Goal: Task Accomplishment & Management: Use online tool/utility

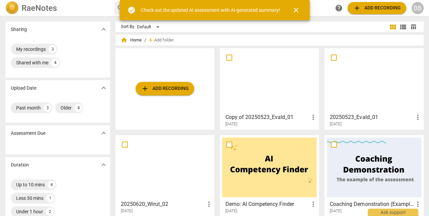
click at [296, 9] on span "close" at bounding box center [296, 10] width 8 height 8
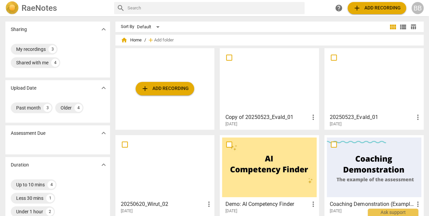
click at [417, 9] on div "BB" at bounding box center [417, 8] width 12 height 12
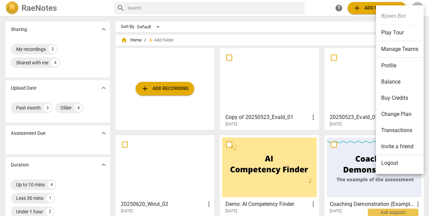
click at [395, 81] on li "Balance" at bounding box center [400, 82] width 48 height 16
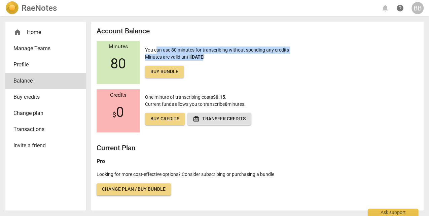
drag, startPoint x: 155, startPoint y: 49, endPoint x: 203, endPoint y: 60, distance: 48.9
click at [203, 60] on p "You can use 80 minutes for transcribing without spending any credits Minutes ar…" at bounding box center [217, 61] width 144 height 31
drag, startPoint x: 203, startPoint y: 60, endPoint x: 177, endPoint y: 58, distance: 26.3
click at [177, 58] on p "You can use 80 minutes for transcribing without spending any credits Minutes ar…" at bounding box center [217, 61] width 144 height 31
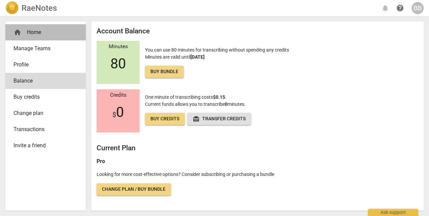
click at [33, 31] on div "home Home" at bounding box center [42, 32] width 59 height 8
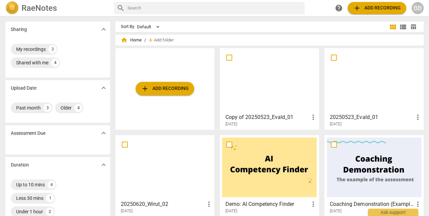
click at [112, 42] on div "Sharing expand_more My recordings 3 Shared with me 4 Upload Date expand_more Pa…" at bounding box center [214, 116] width 429 height 199
click at [158, 88] on span "add Add recording" at bounding box center [165, 88] width 48 height 8
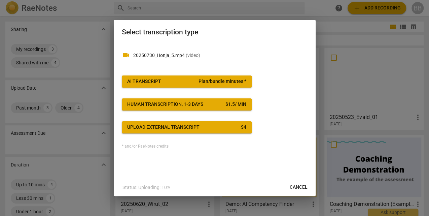
click at [146, 81] on div "AI Transcript" at bounding box center [144, 81] width 34 height 7
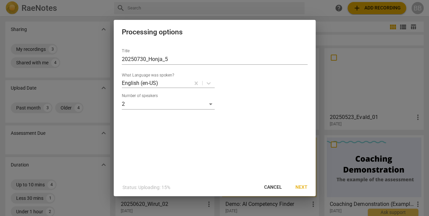
click at [302, 187] on span "Next" at bounding box center [301, 187] width 12 height 7
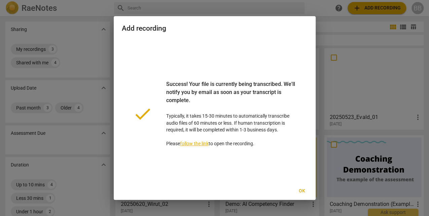
click at [302, 192] on span "Ok" at bounding box center [302, 190] width 11 height 7
